Goal: Download file/media

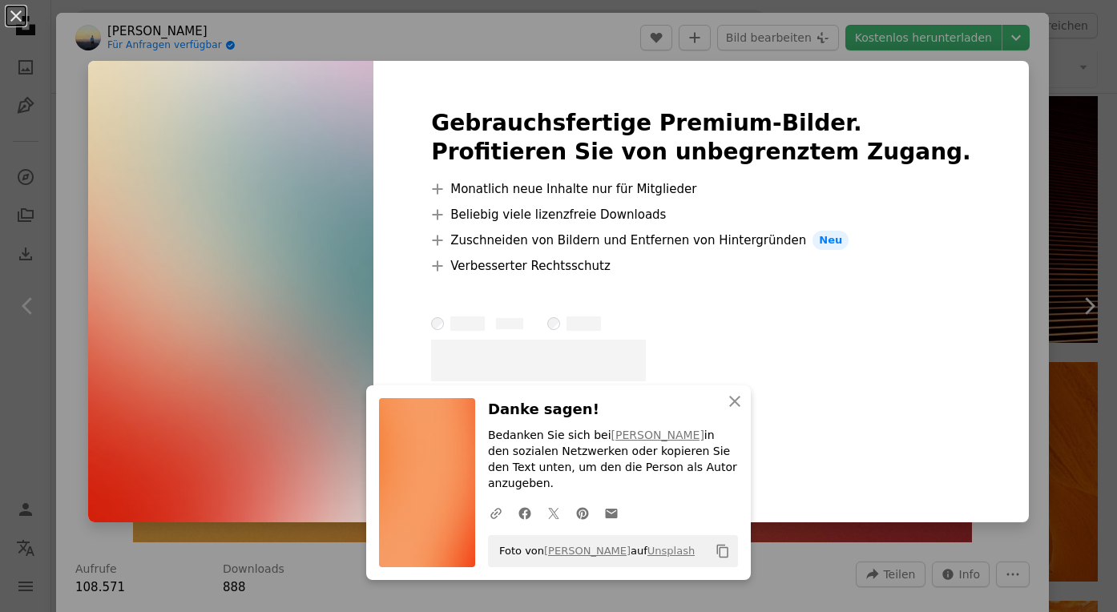
scroll to position [1716, 0]
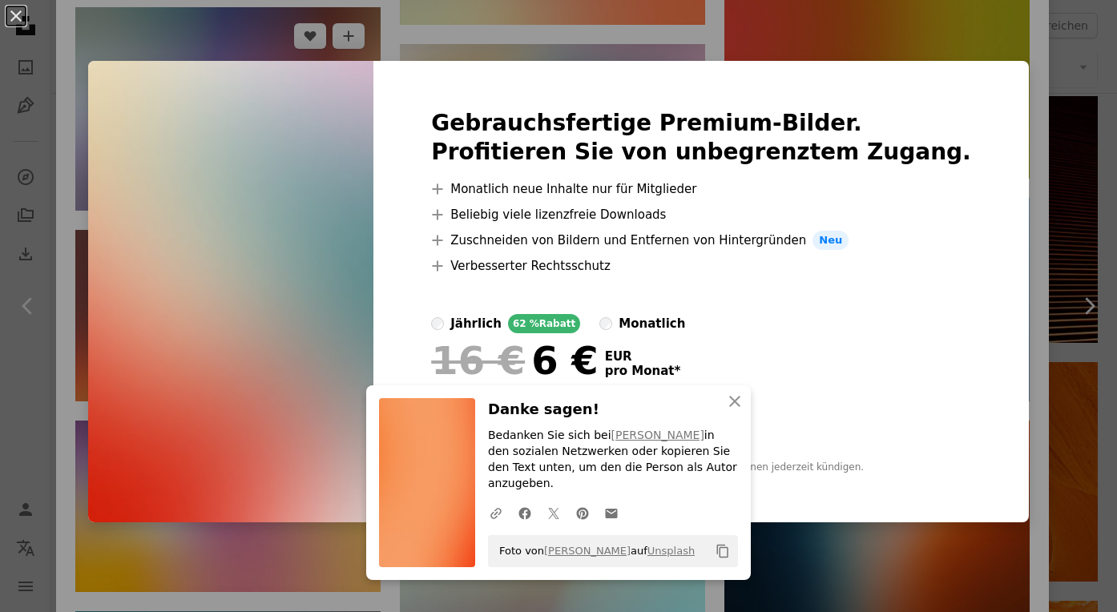
drag, startPoint x: 57, startPoint y: 32, endPoint x: 153, endPoint y: 71, distance: 103.9
click at [58, 32] on div "An X shape Gebrauchsfertige Premium-Bilder. Profitieren Sie von unbegrenztem Zu…" at bounding box center [558, 306] width 1117 height 612
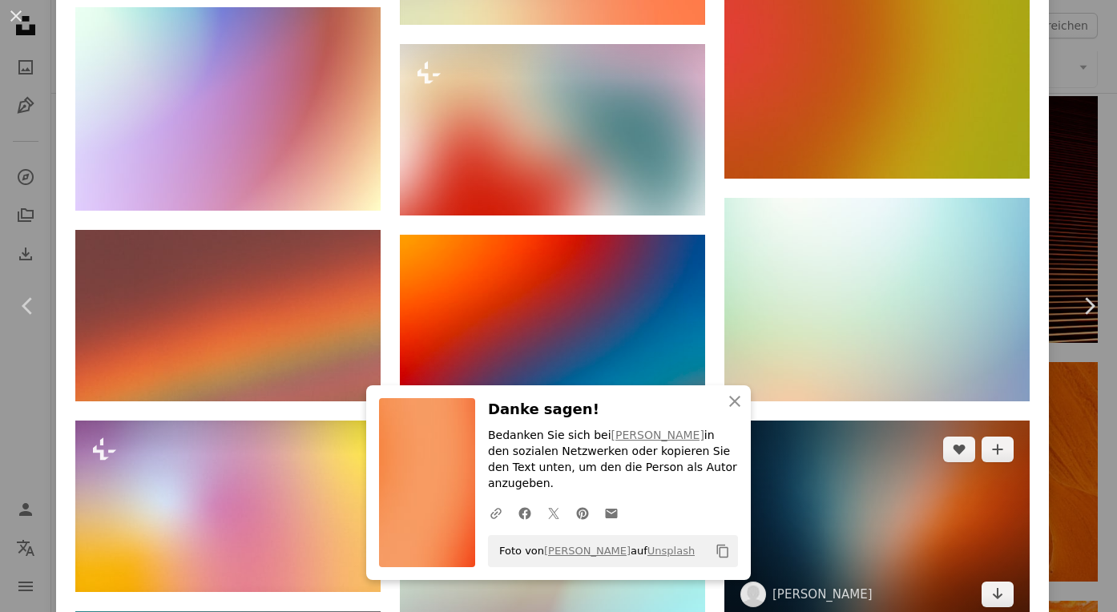
click at [946, 482] on img at bounding box center [876, 523] width 305 height 204
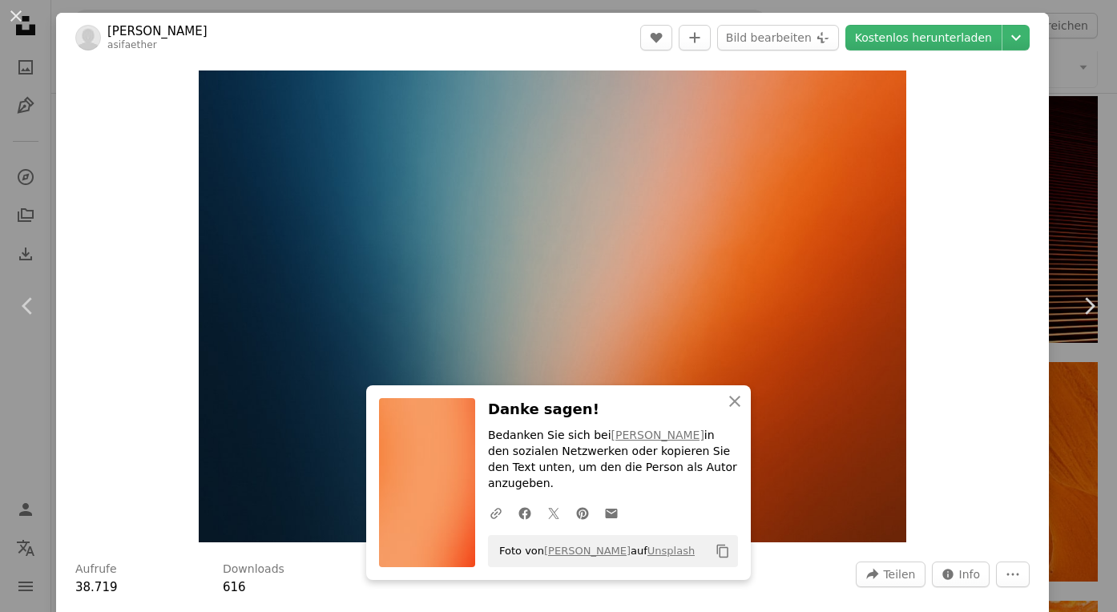
drag, startPoint x: 940, startPoint y: 44, endPoint x: 781, endPoint y: 59, distance: 159.4
click at [939, 44] on link "Kostenlos herunterladen" at bounding box center [923, 38] width 156 height 26
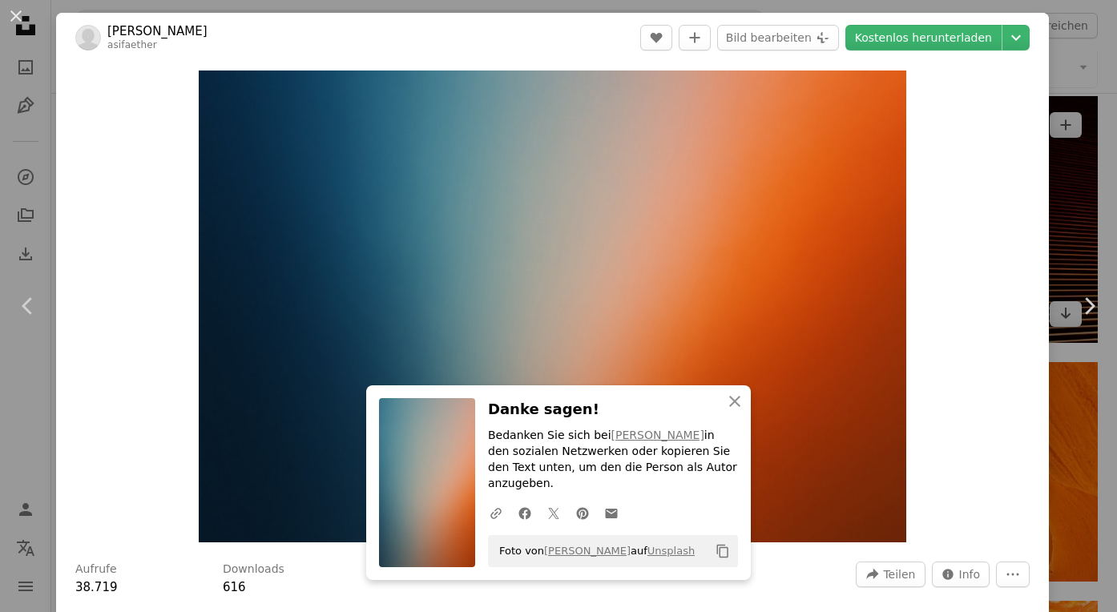
drag, startPoint x: 13, startPoint y: 14, endPoint x: 869, endPoint y: 313, distance: 907.4
click at [14, 14] on button "An X shape" at bounding box center [15, 15] width 19 height 19
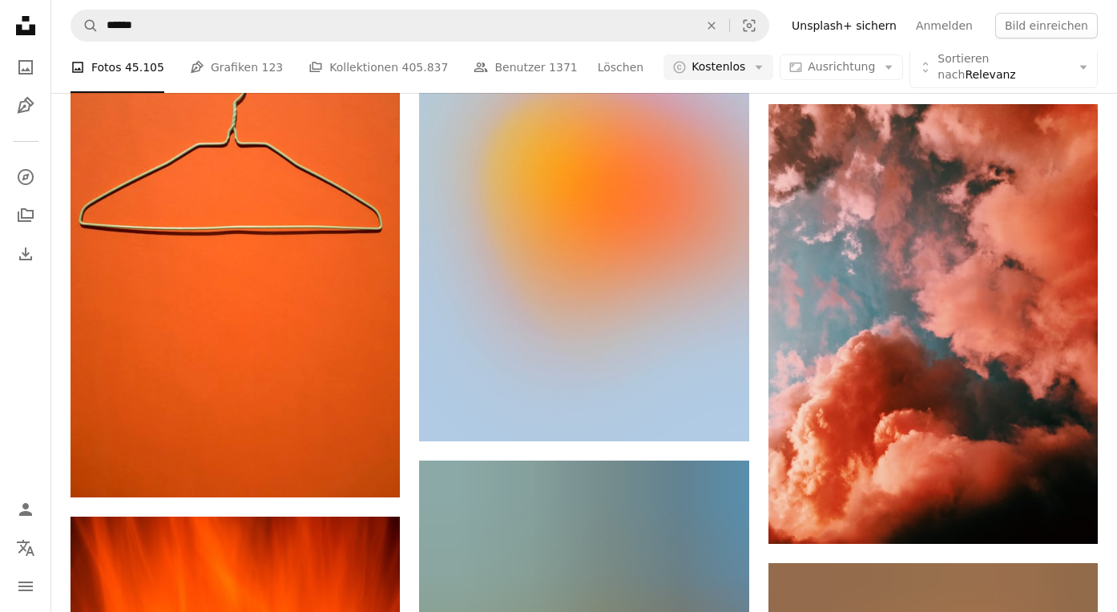
scroll to position [33098, 0]
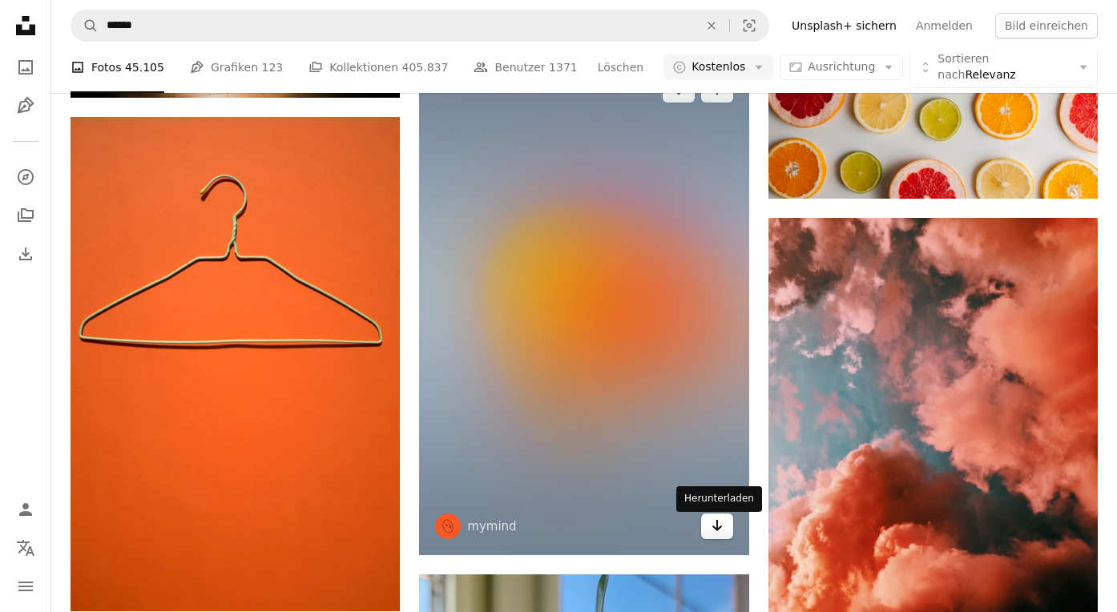
click at [711, 532] on icon "Arrow pointing down" at bounding box center [717, 525] width 13 height 19
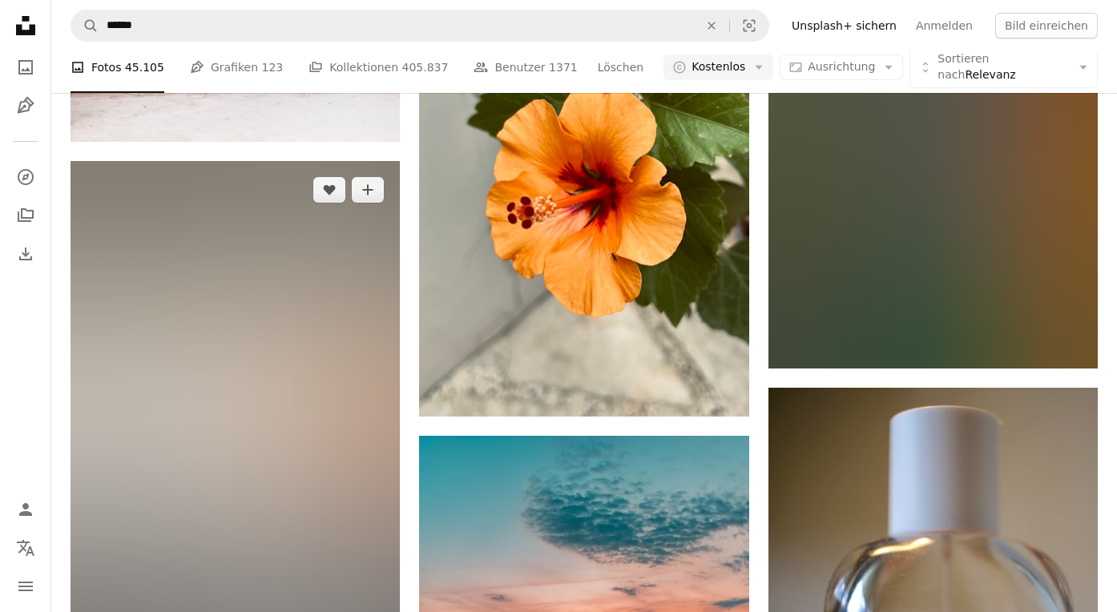
scroll to position [86135, 0]
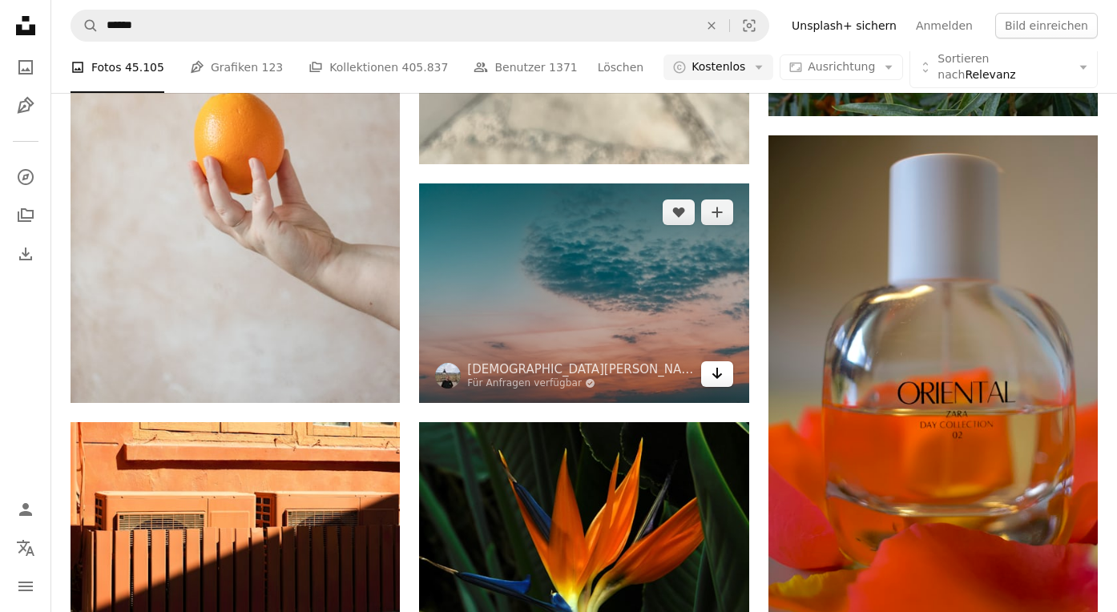
click at [724, 387] on link "Arrow pointing down" at bounding box center [717, 374] width 32 height 26
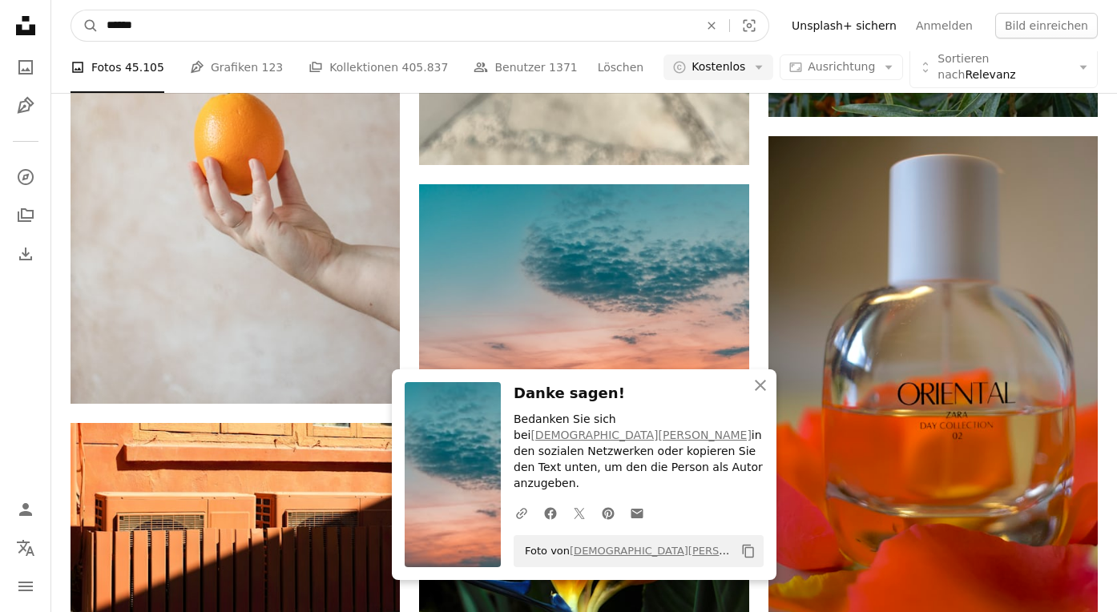
click at [268, 32] on input "******" at bounding box center [396, 25] width 595 height 30
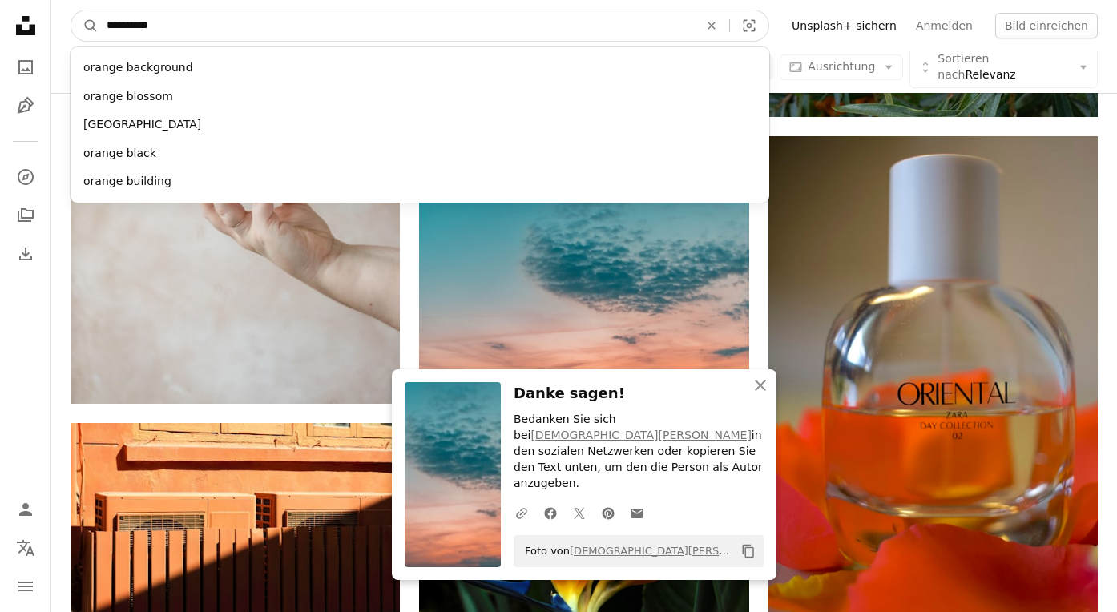
type input "**********"
click button "A magnifying glass" at bounding box center [84, 25] width 27 height 30
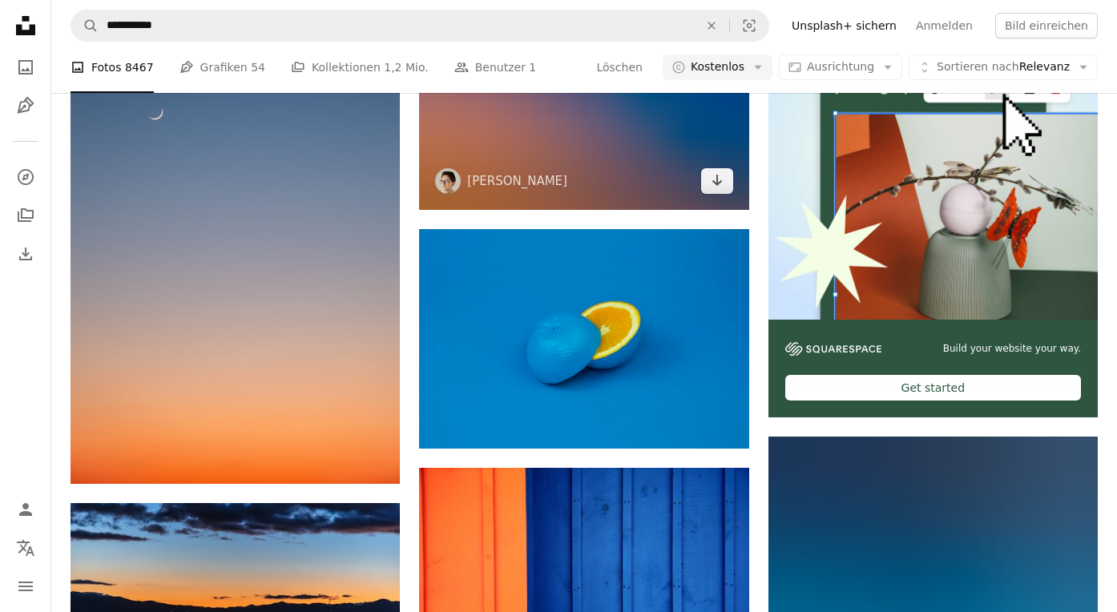
scroll to position [413, 0]
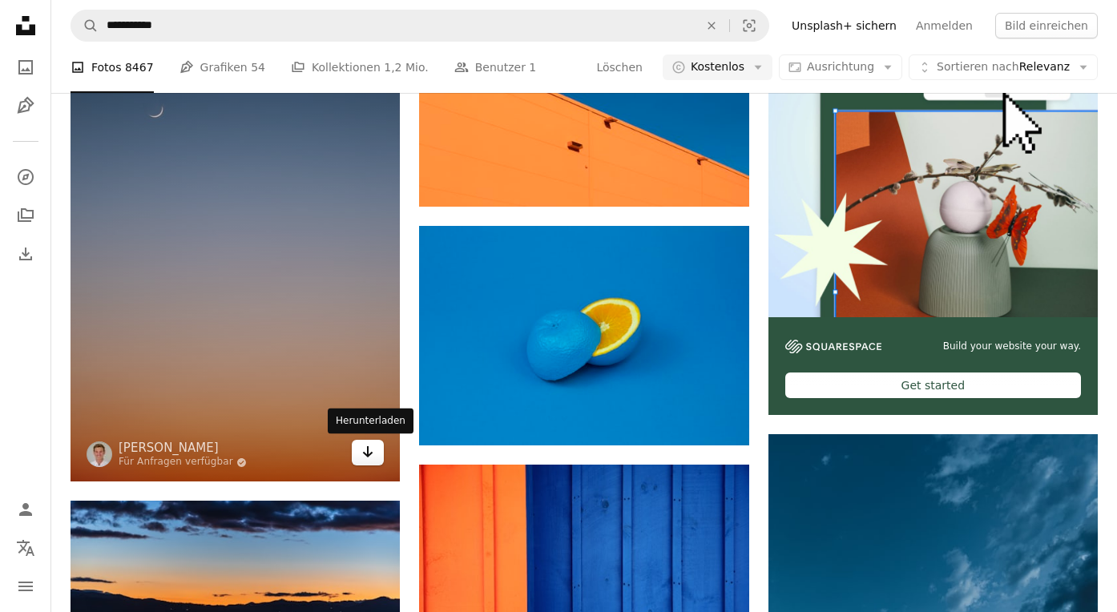
click at [362, 446] on icon "Arrow pointing down" at bounding box center [367, 451] width 13 height 19
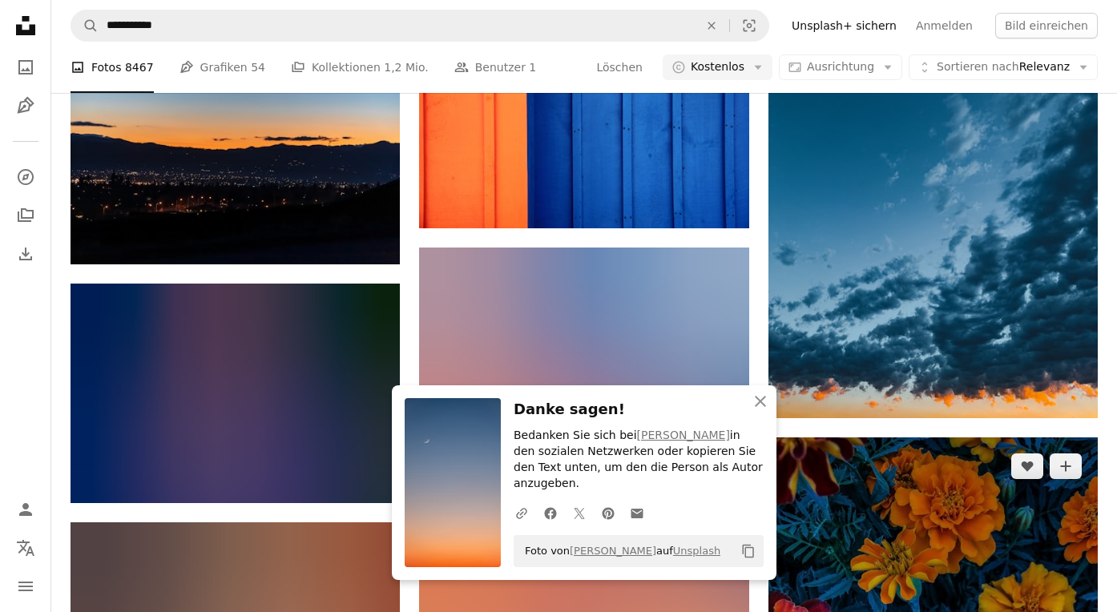
scroll to position [866, 0]
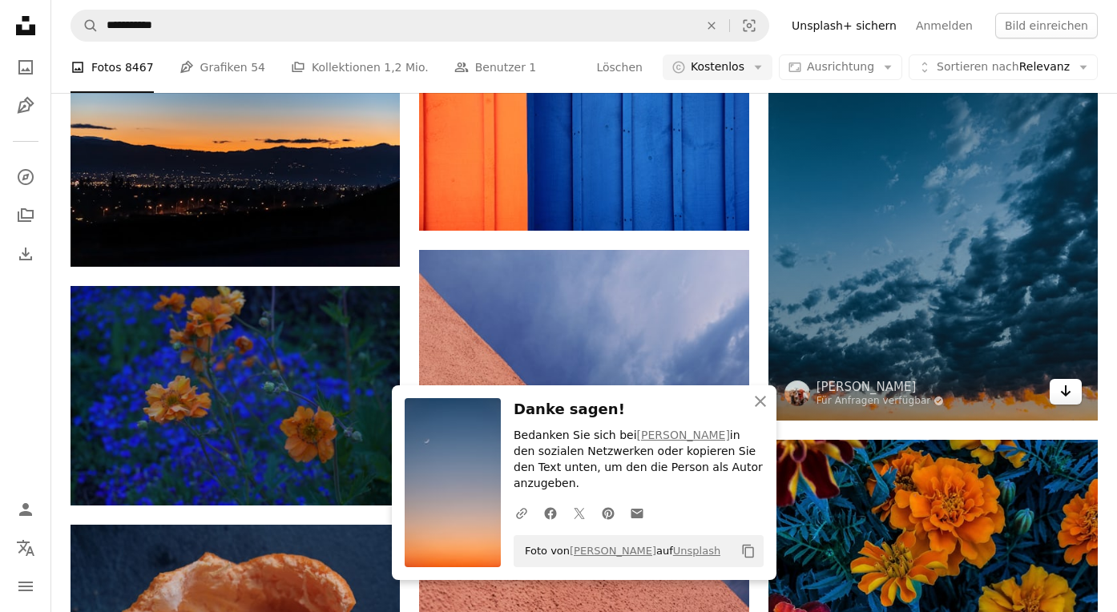
click at [1065, 389] on icon "Herunterladen" at bounding box center [1066, 390] width 10 height 11
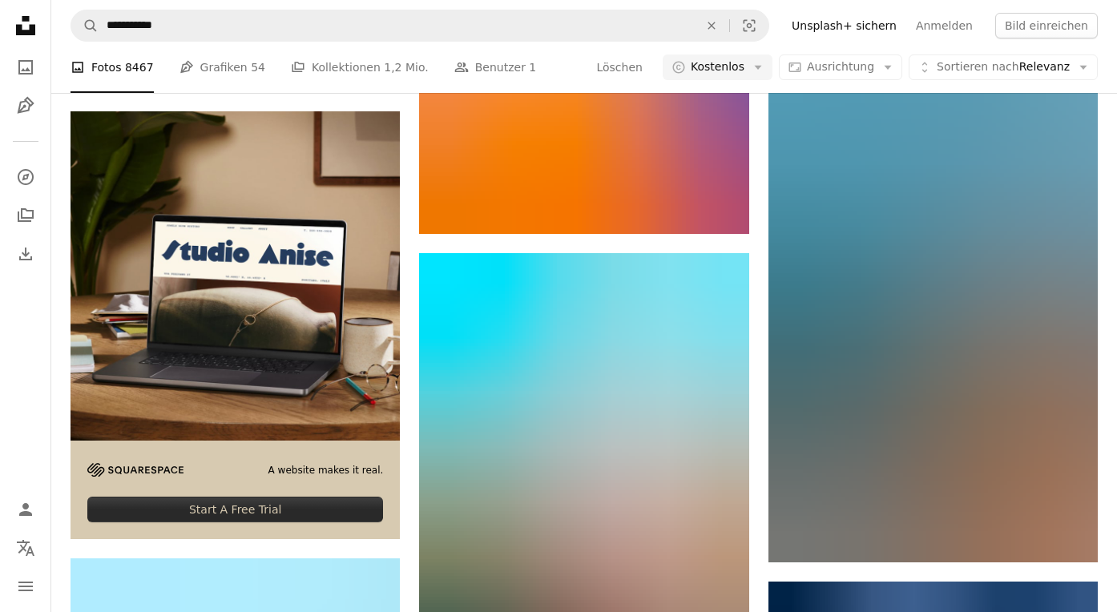
scroll to position [3186, 0]
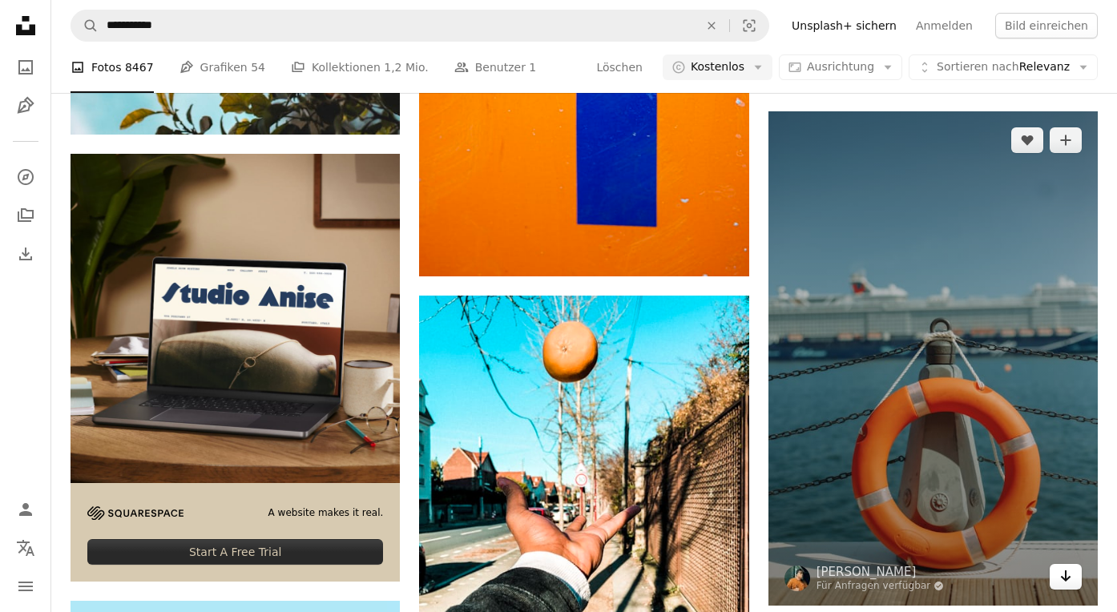
click at [1069, 574] on icon "Herunterladen" at bounding box center [1066, 575] width 10 height 11
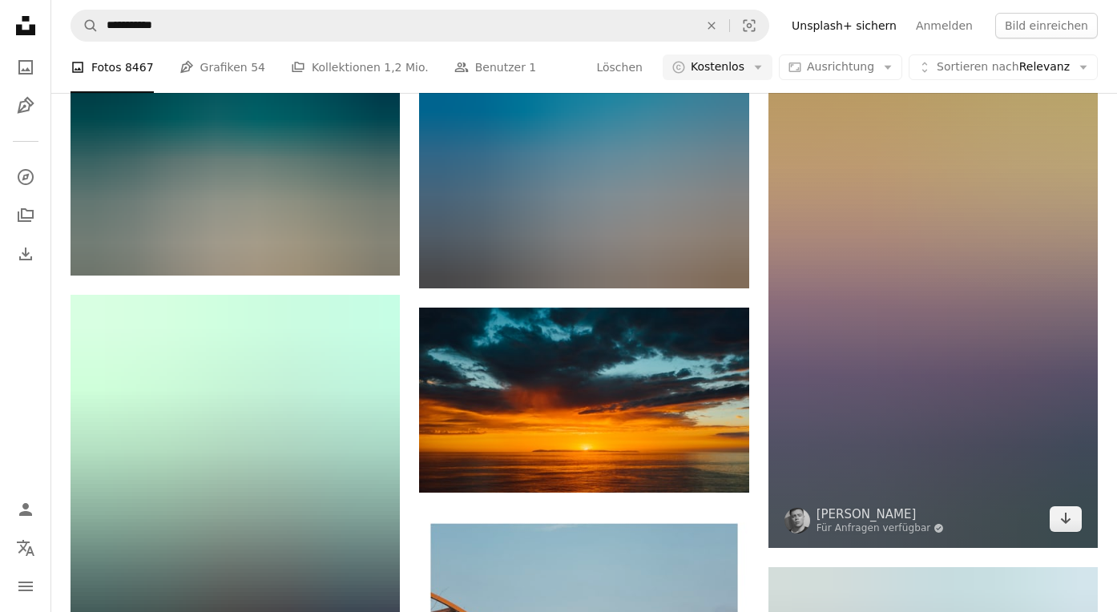
scroll to position [12487, 0]
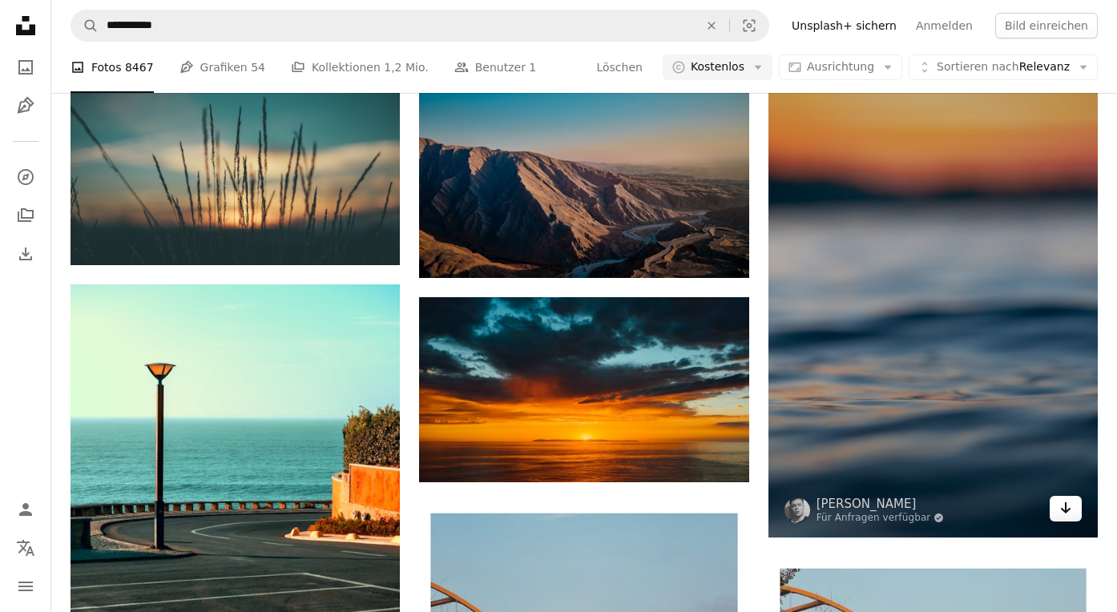
click at [1068, 511] on icon "Arrow pointing down" at bounding box center [1065, 507] width 13 height 19
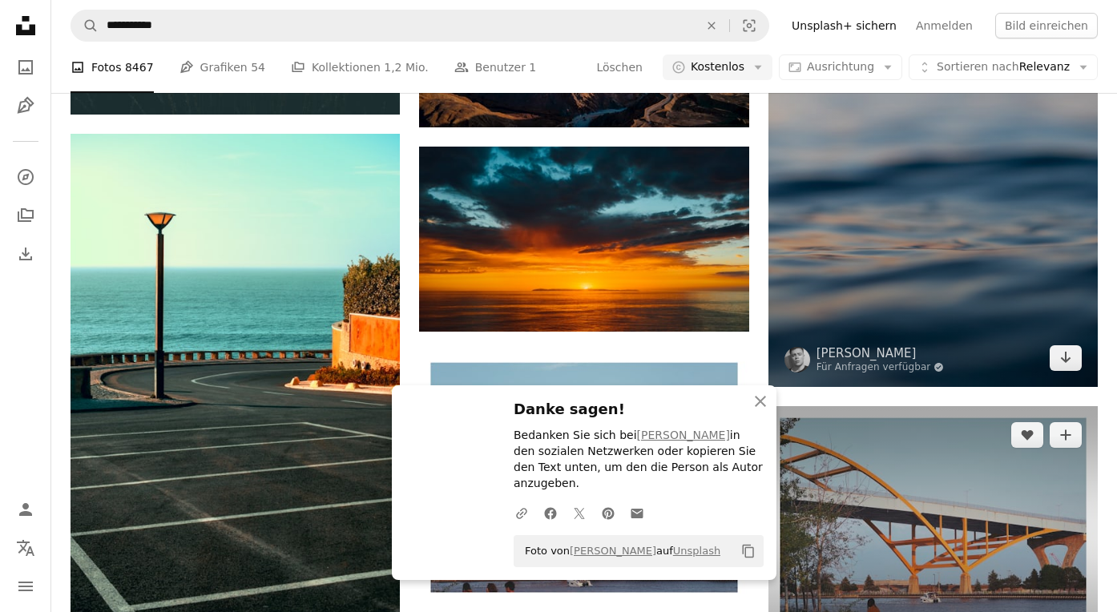
scroll to position [12643, 0]
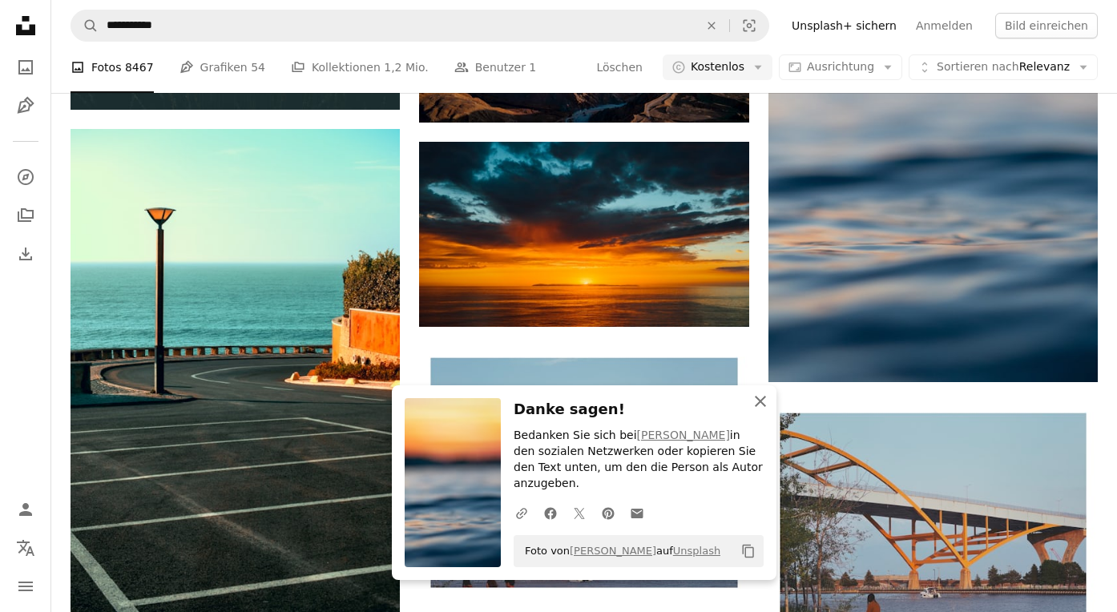
click at [765, 411] on icon "An X shape" at bounding box center [760, 401] width 19 height 19
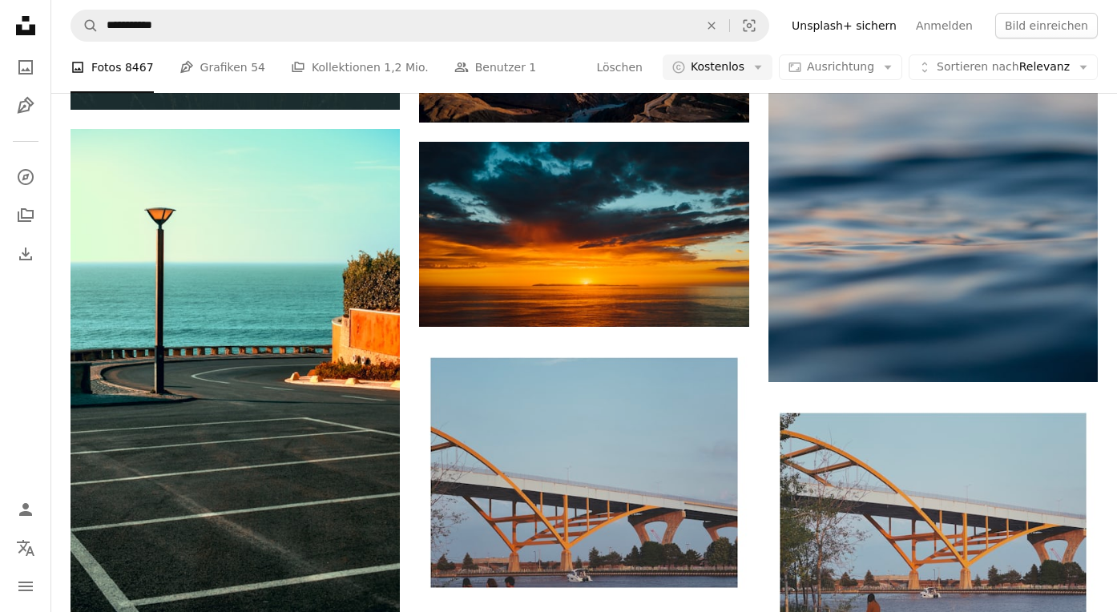
scroll to position [12631, 0]
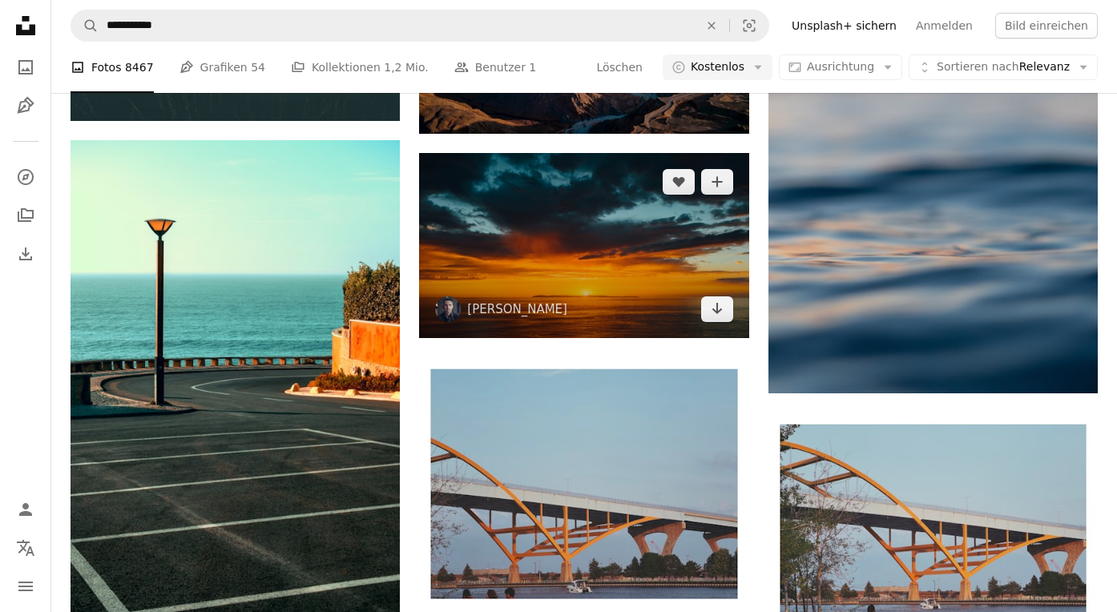
click at [731, 325] on img at bounding box center [583, 245] width 329 height 185
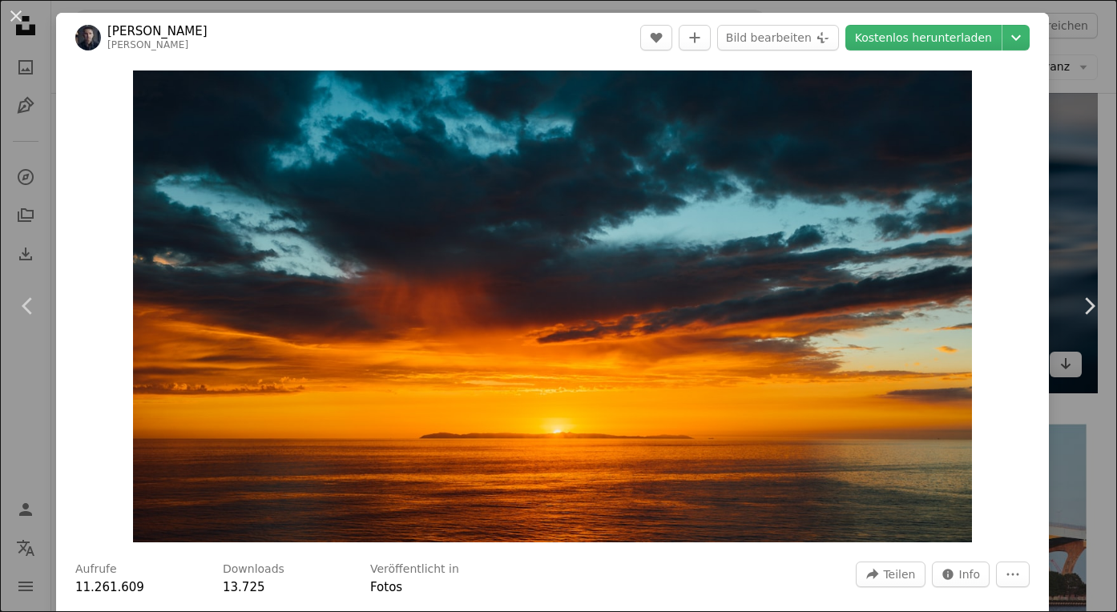
click at [1106, 170] on div "An X shape Chevron left Chevron right [PERSON_NAME] A heart A plus sign Bild be…" at bounding box center [558, 306] width 1117 height 612
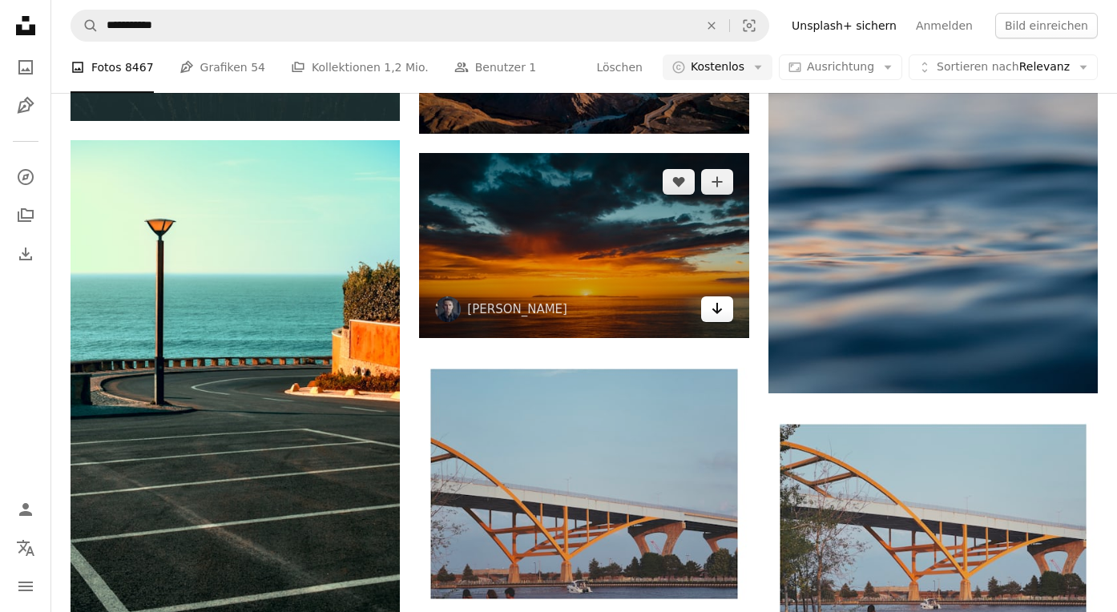
click at [715, 316] on icon "Arrow pointing down" at bounding box center [717, 308] width 13 height 19
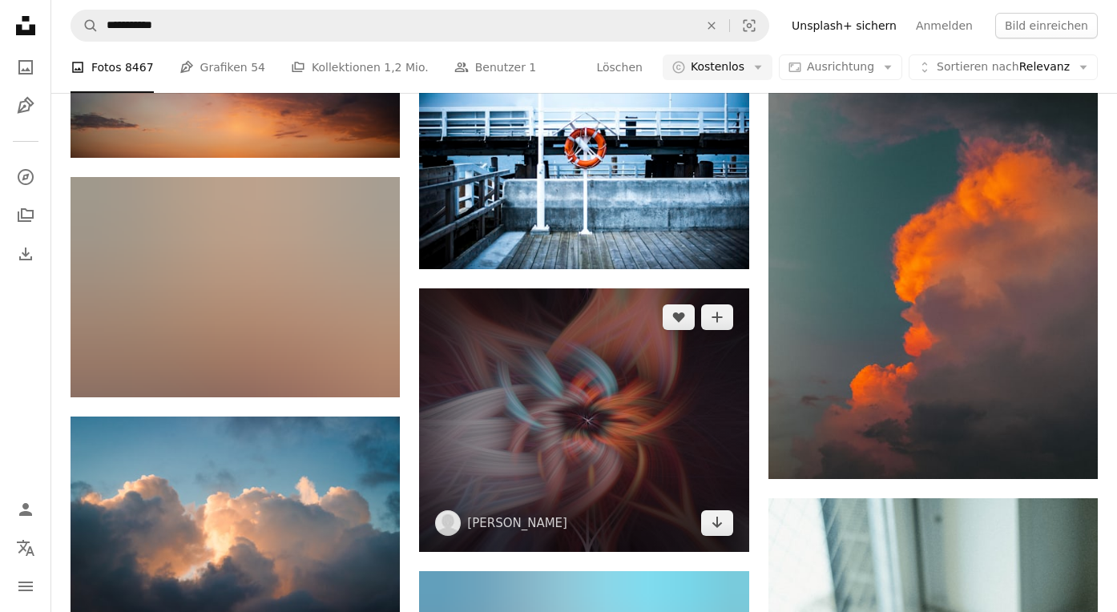
scroll to position [14219, 0]
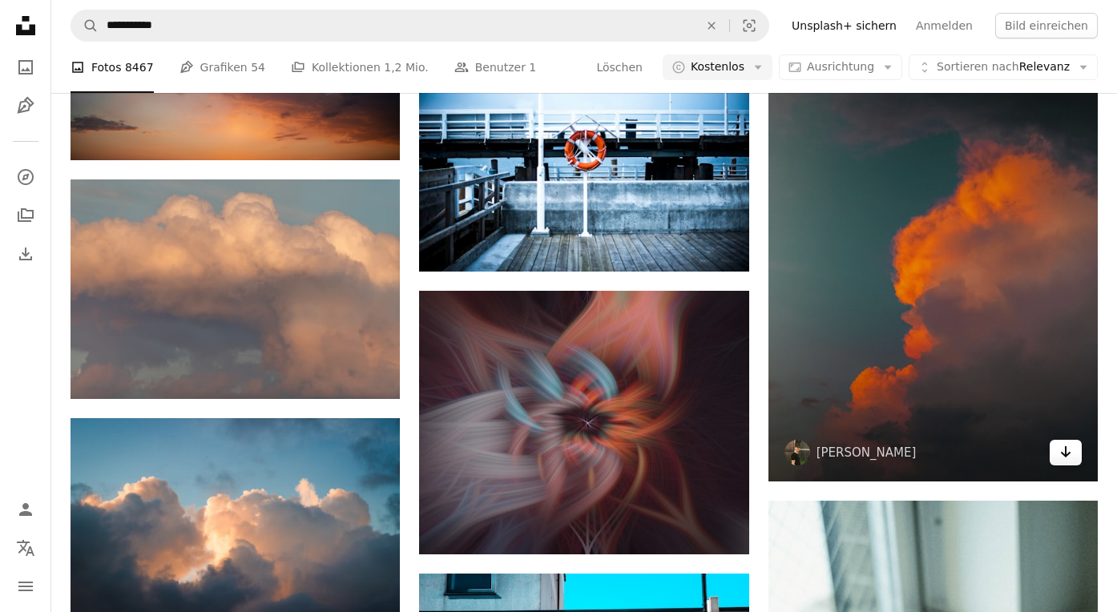
drag, startPoint x: 1062, startPoint y: 453, endPoint x: 1054, endPoint y: 451, distance: 8.2
click at [1062, 452] on icon "Arrow pointing down" at bounding box center [1065, 451] width 13 height 19
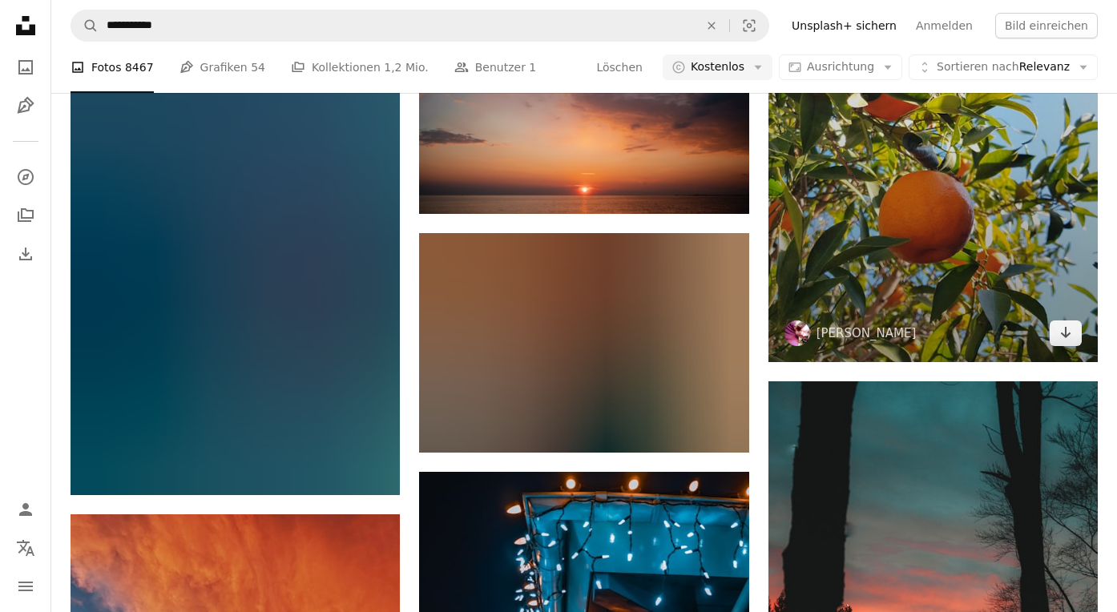
scroll to position [16570, 0]
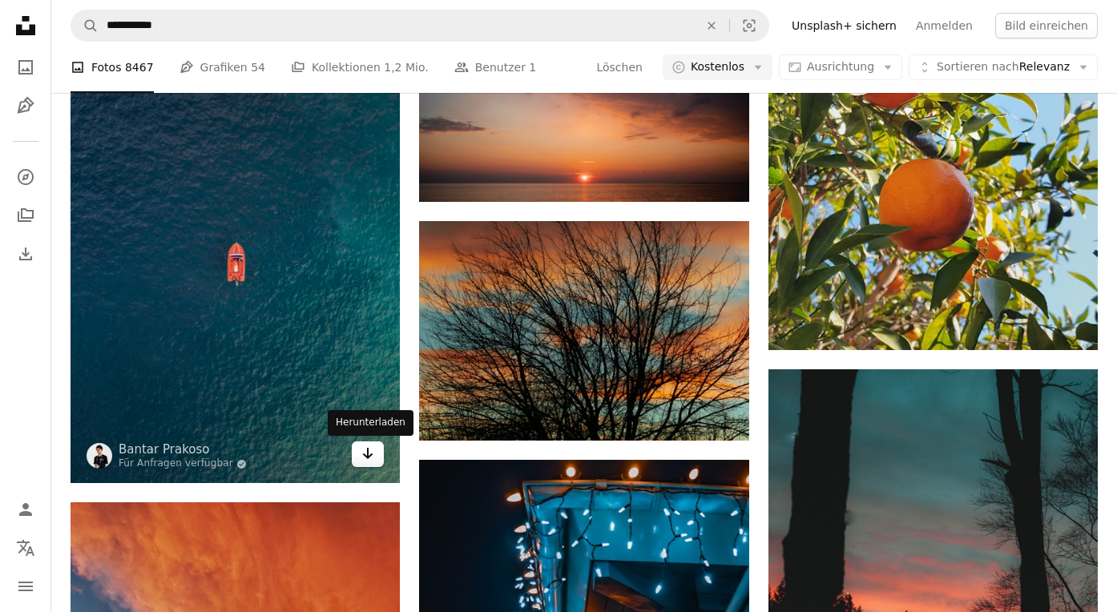
click at [369, 460] on icon "Arrow pointing down" at bounding box center [367, 453] width 13 height 19
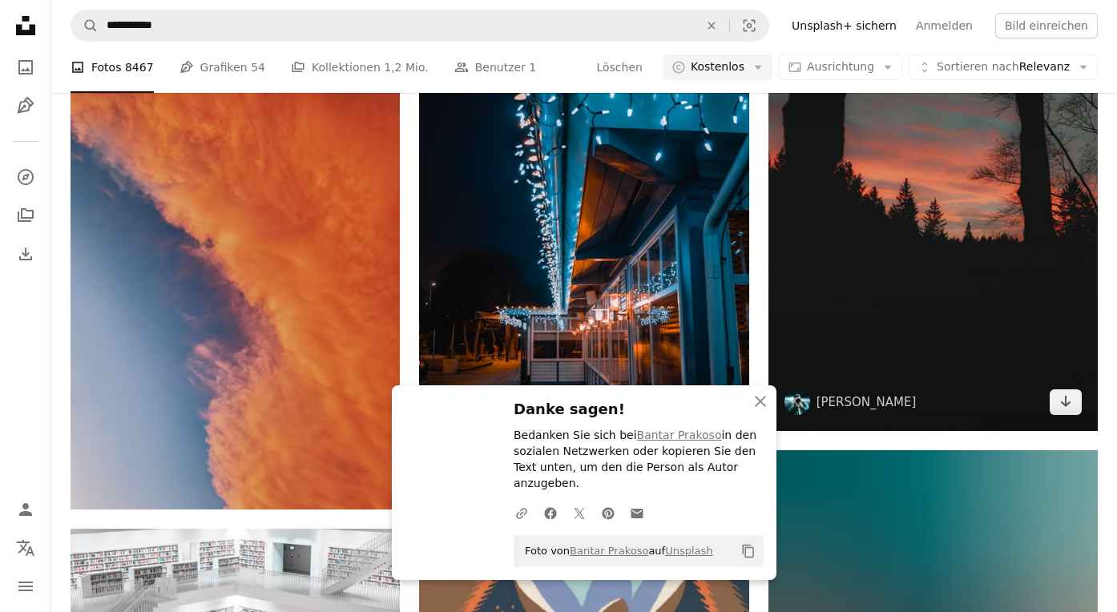
scroll to position [17008, 0]
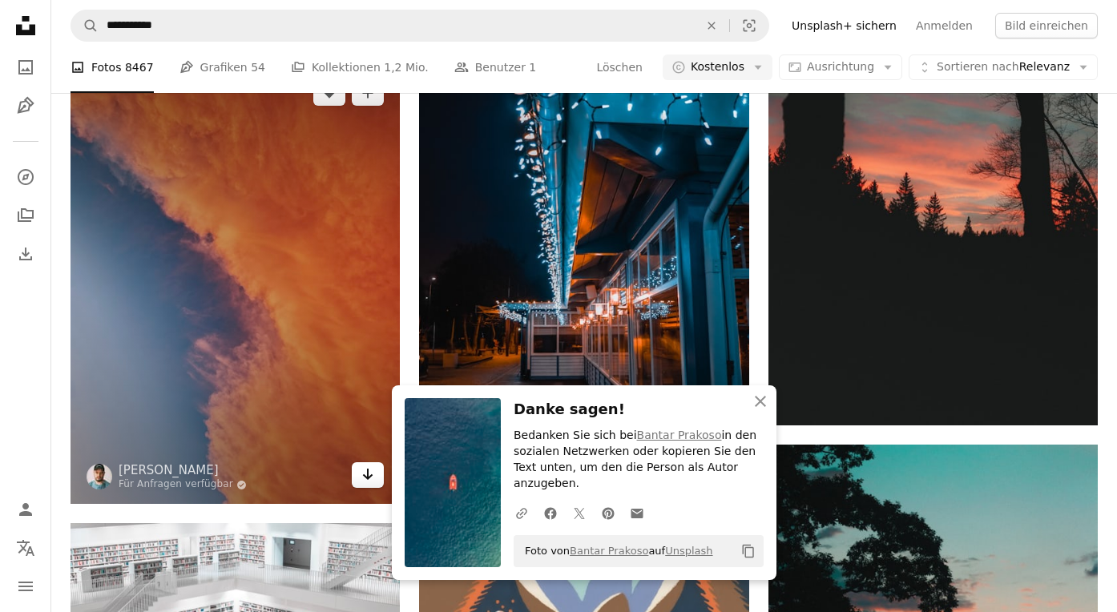
click at [373, 470] on icon "Arrow pointing down" at bounding box center [367, 474] width 13 height 19
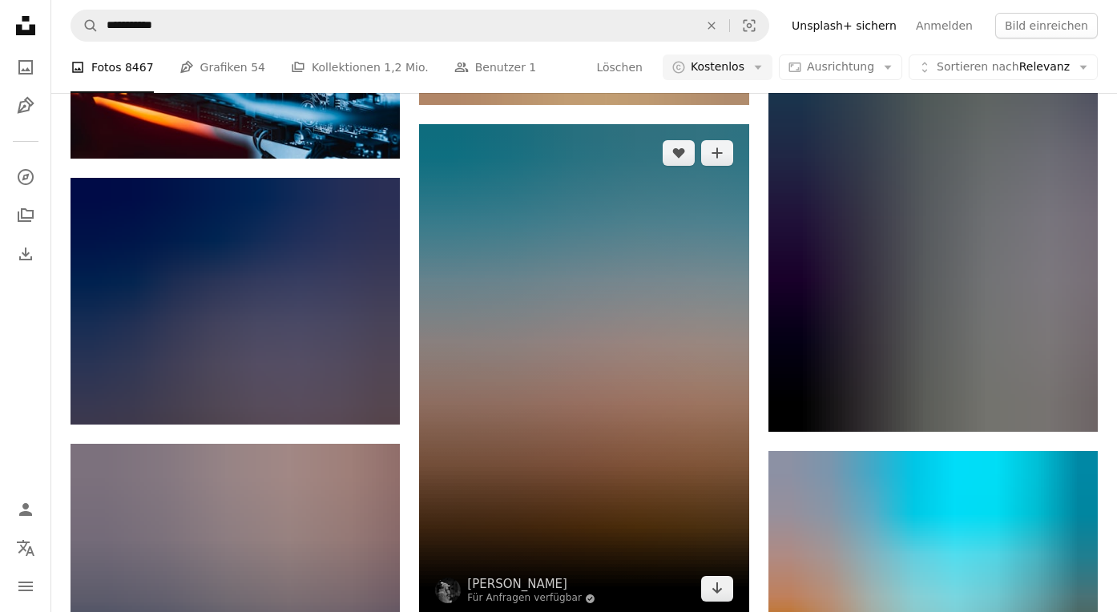
scroll to position [51165, 0]
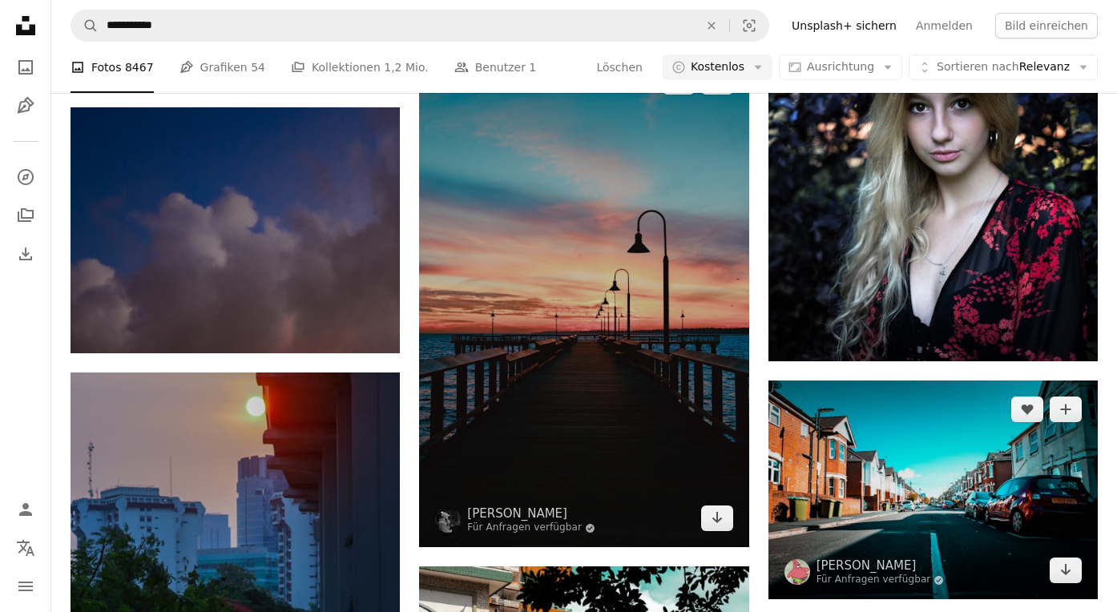
drag, startPoint x: 721, startPoint y: 520, endPoint x: 795, endPoint y: 485, distance: 81.7
click at [721, 520] on icon "Arrow pointing down" at bounding box center [717, 517] width 13 height 19
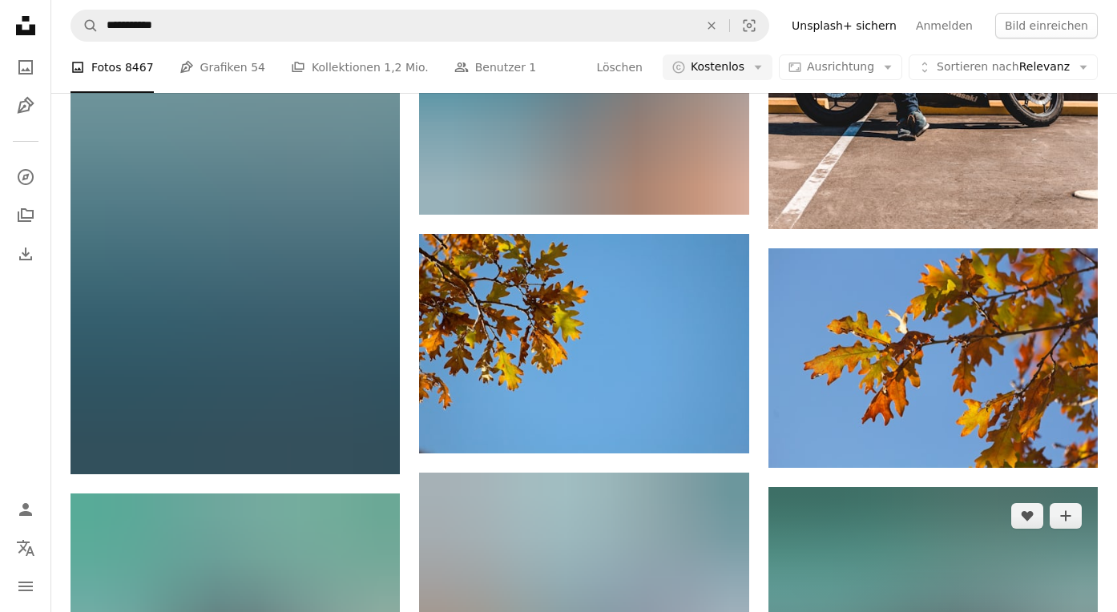
scroll to position [58118, 0]
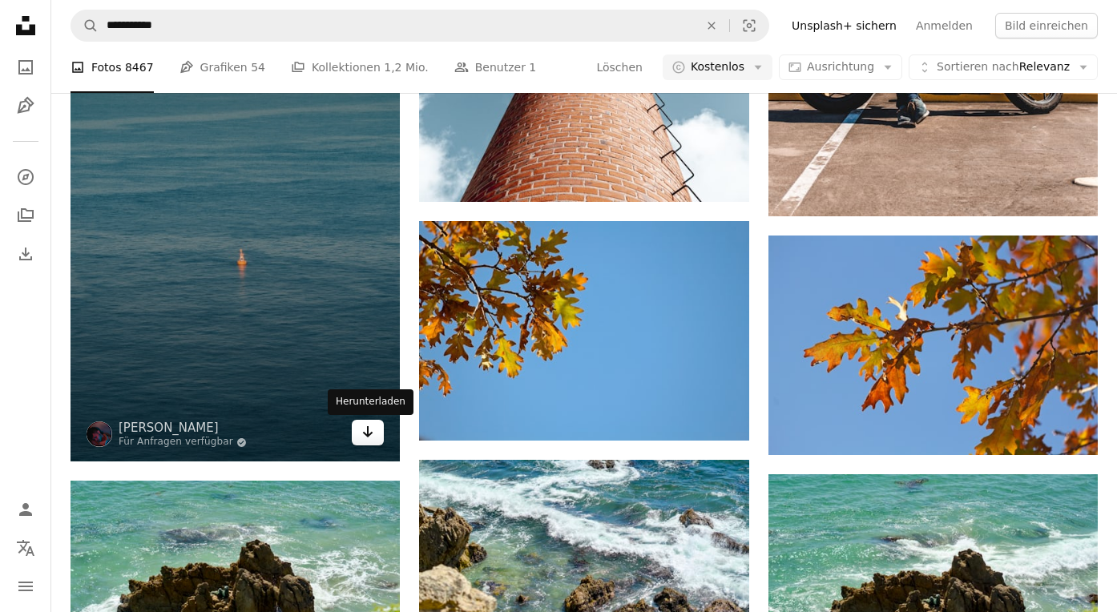
click at [376, 439] on link "Arrow pointing down" at bounding box center [368, 433] width 32 height 26
